Goal: Navigation & Orientation: Find specific page/section

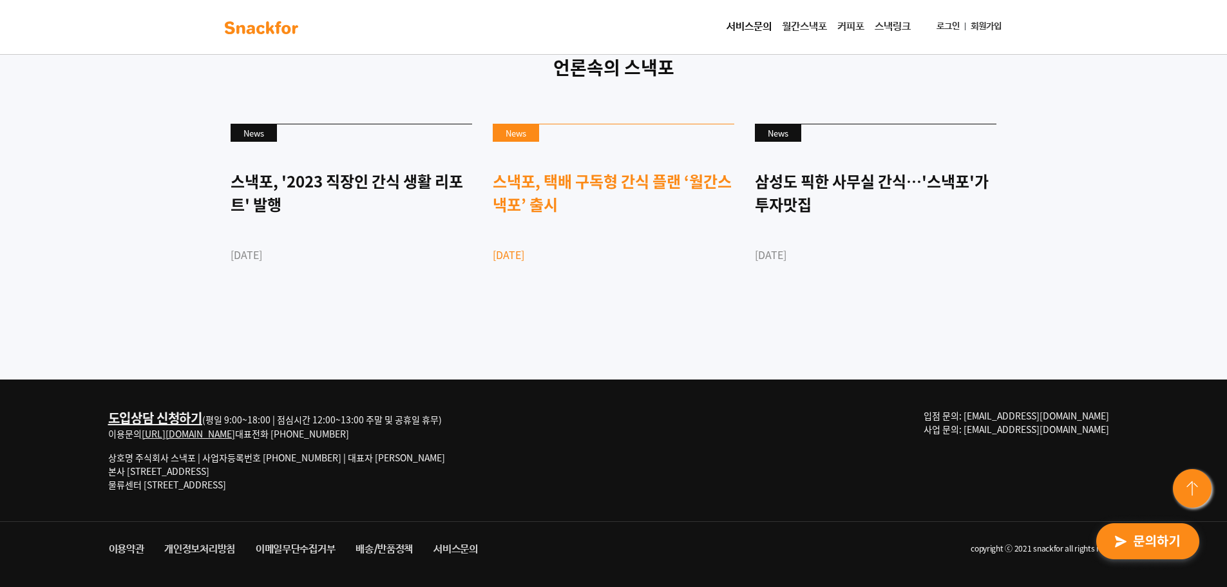
scroll to position [3518, 0]
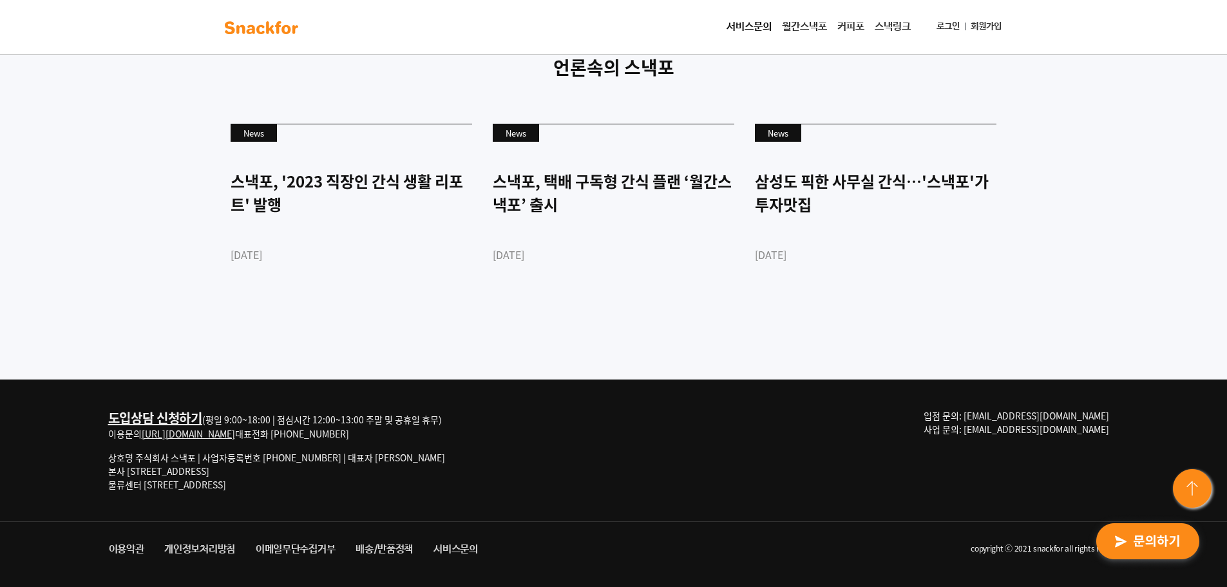
click at [1193, 510] on img at bounding box center [1193, 489] width 46 height 46
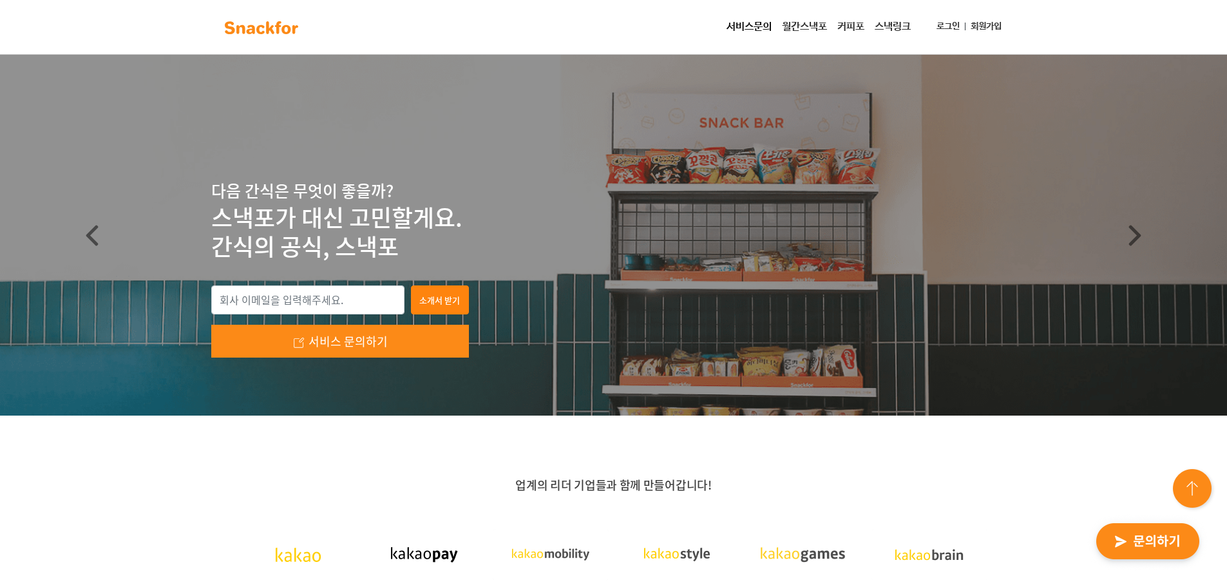
click at [815, 26] on link "월간스낵포" at bounding box center [804, 27] width 55 height 26
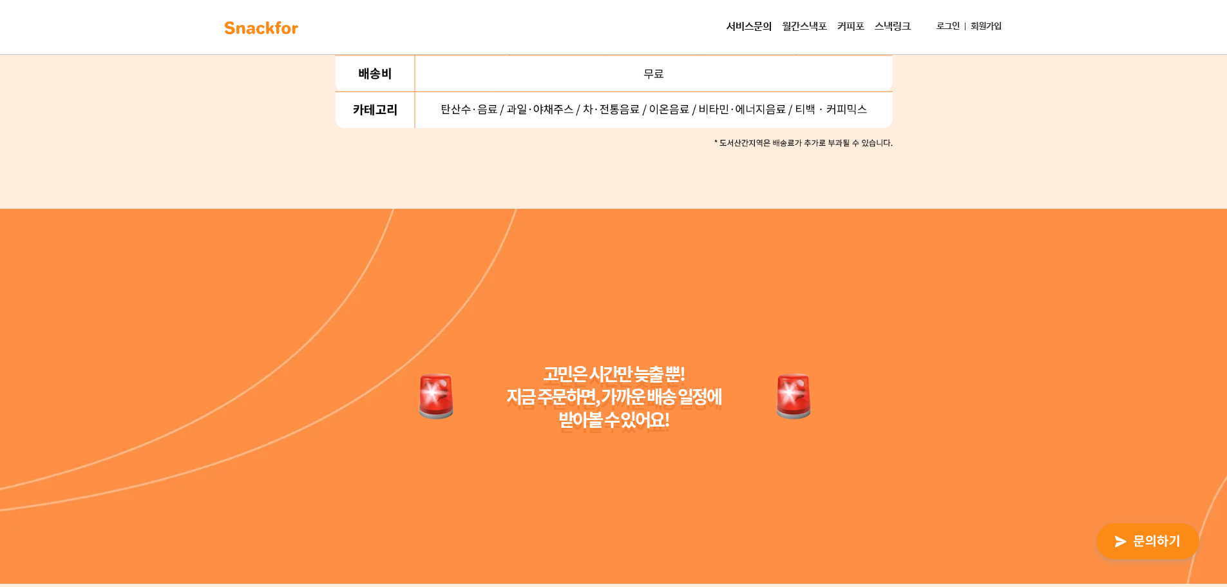
scroll to position [2576, 0]
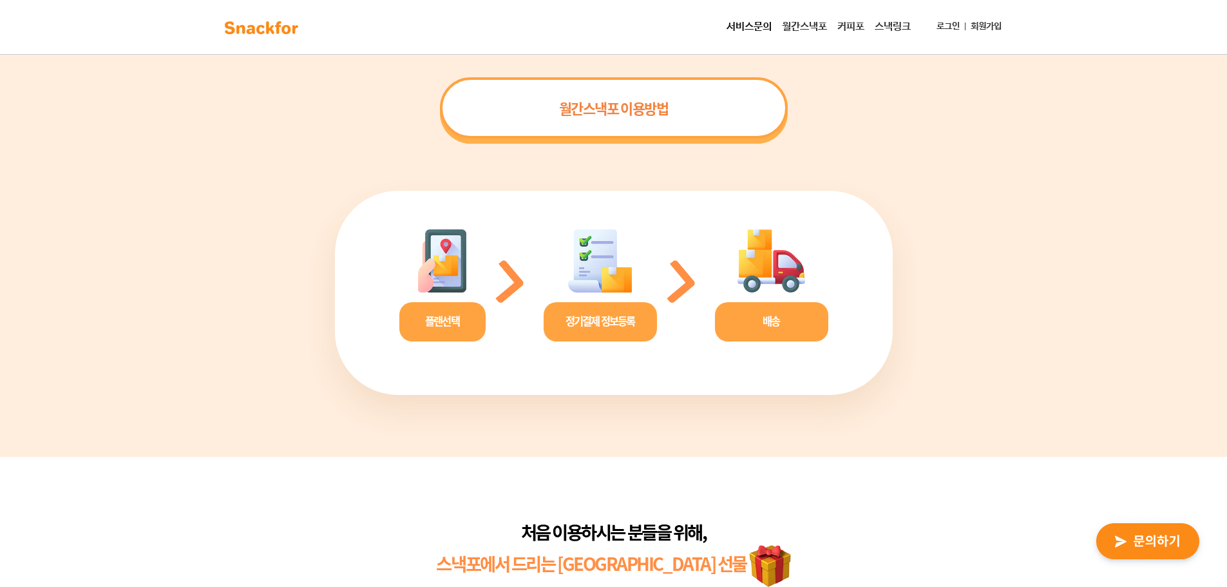
click at [844, 22] on link "커피포" at bounding box center [850, 27] width 37 height 26
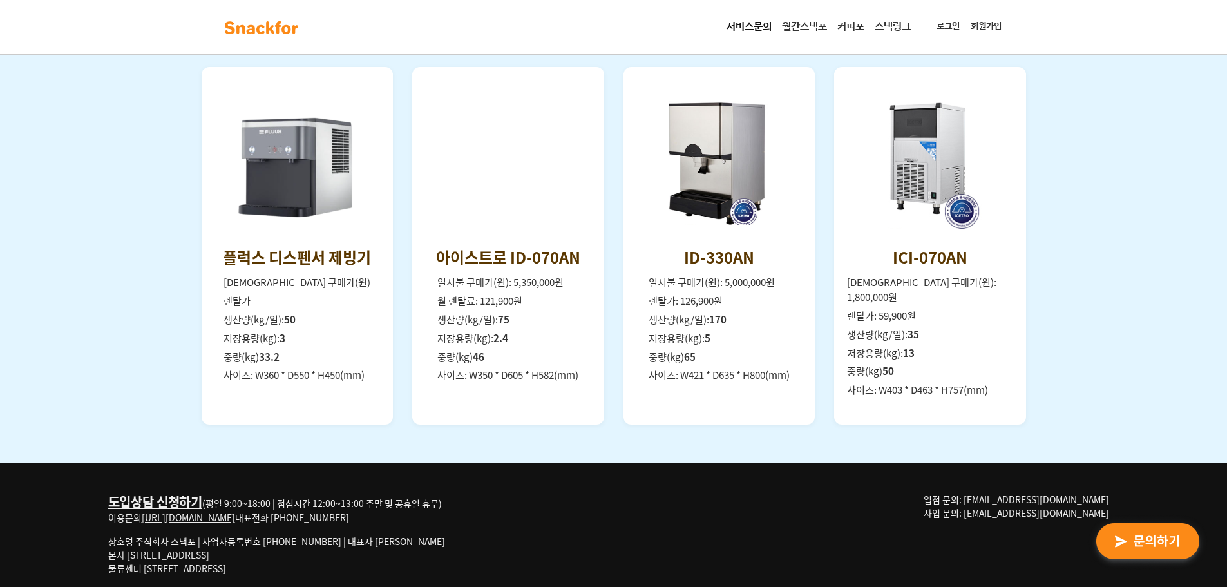
scroll to position [1832, 0]
